Goal: Information Seeking & Learning: Learn about a topic

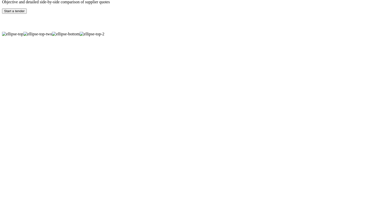
scroll to position [689, 0]
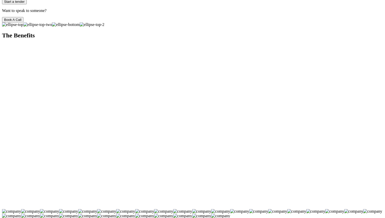
drag, startPoint x: 94, startPoint y: 86, endPoint x: 177, endPoint y: 176, distance: 122.1
drag, startPoint x: 178, startPoint y: 155, endPoint x: 93, endPoint y: 88, distance: 108.4
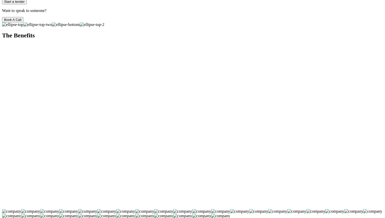
drag, startPoint x: 93, startPoint y: 88, endPoint x: 180, endPoint y: 155, distance: 110.2
drag, startPoint x: 180, startPoint y: 155, endPoint x: 96, endPoint y: 86, distance: 109.4
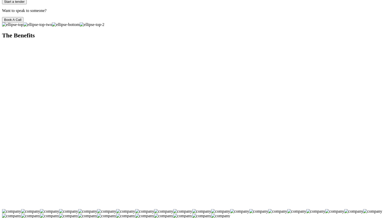
drag, startPoint x: 96, startPoint y: 86, endPoint x: 175, endPoint y: 154, distance: 104.4
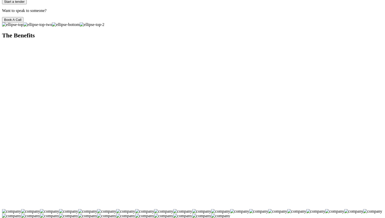
drag, startPoint x: 175, startPoint y: 154, endPoint x: 94, endPoint y: 83, distance: 107.4
drag, startPoint x: 94, startPoint y: 83, endPoint x: 182, endPoint y: 155, distance: 113.5
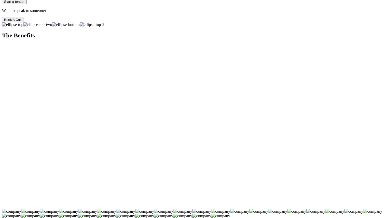
drag, startPoint x: 182, startPoint y: 155, endPoint x: 95, endPoint y: 84, distance: 112.2
drag, startPoint x: 95, startPoint y: 84, endPoint x: 170, endPoint y: 157, distance: 104.5
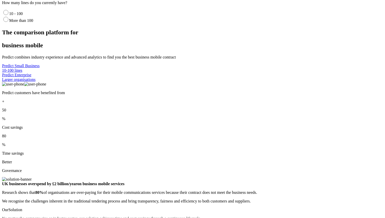
scroll to position [0, 0]
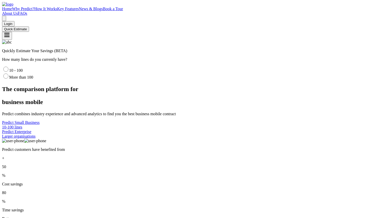
click at [74, 86] on p "The comparison platform for" at bounding box center [192, 89] width 381 height 7
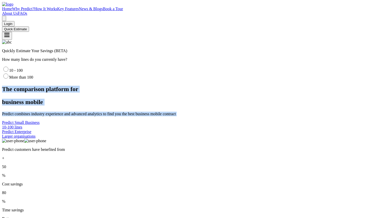
drag, startPoint x: 74, startPoint y: 86, endPoint x: 248, endPoint y: 130, distance: 180.0
click at [248, 130] on section "The comparison platform for business mobile Predict combines industry experienc…" at bounding box center [192, 112] width 381 height 53
click at [248, 116] on p "Predict combines industry experience and advanced analytics to find you the bes…" at bounding box center [192, 114] width 381 height 5
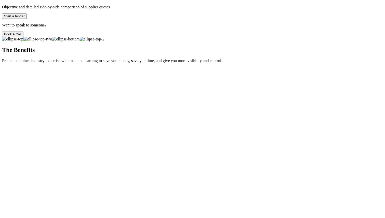
scroll to position [676, 0]
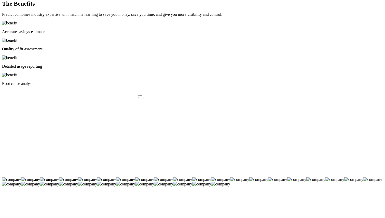
scroll to position [725, 0]
